Goal: Task Accomplishment & Management: Manage account settings

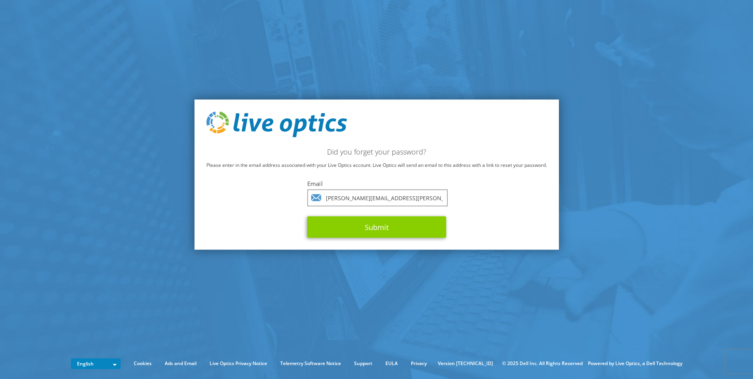
type input "[PERSON_NAME][EMAIL_ADDRESS][PERSON_NAME][DOMAIN_NAME]"
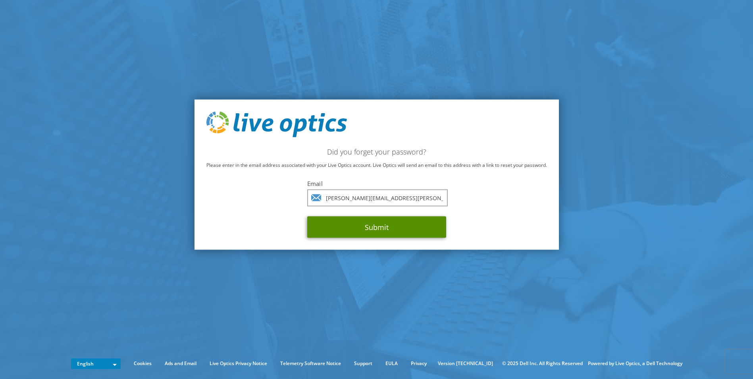
click at [343, 231] on button "Submit" at bounding box center [376, 226] width 139 height 21
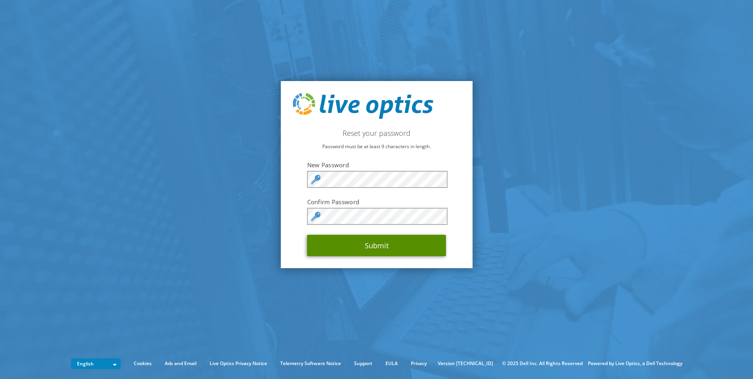
click at [361, 245] on button "Submit" at bounding box center [376, 245] width 139 height 21
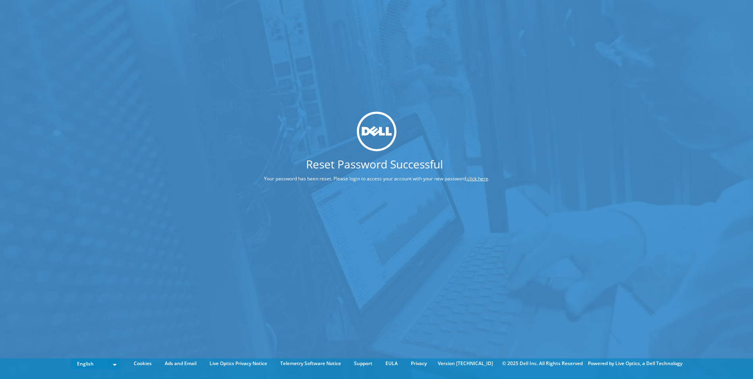
click at [473, 83] on div "Reset Password Successful Your password has been reset. Please login to access …" at bounding box center [376, 177] width 753 height 355
click at [465, 97] on div "Reset Password Successful Your password has been reset. Please login to access …" at bounding box center [376, 177] width 753 height 355
click at [476, 176] on link "click here" at bounding box center [477, 178] width 21 height 7
